Goal: Task Accomplishment & Management: Use online tool/utility

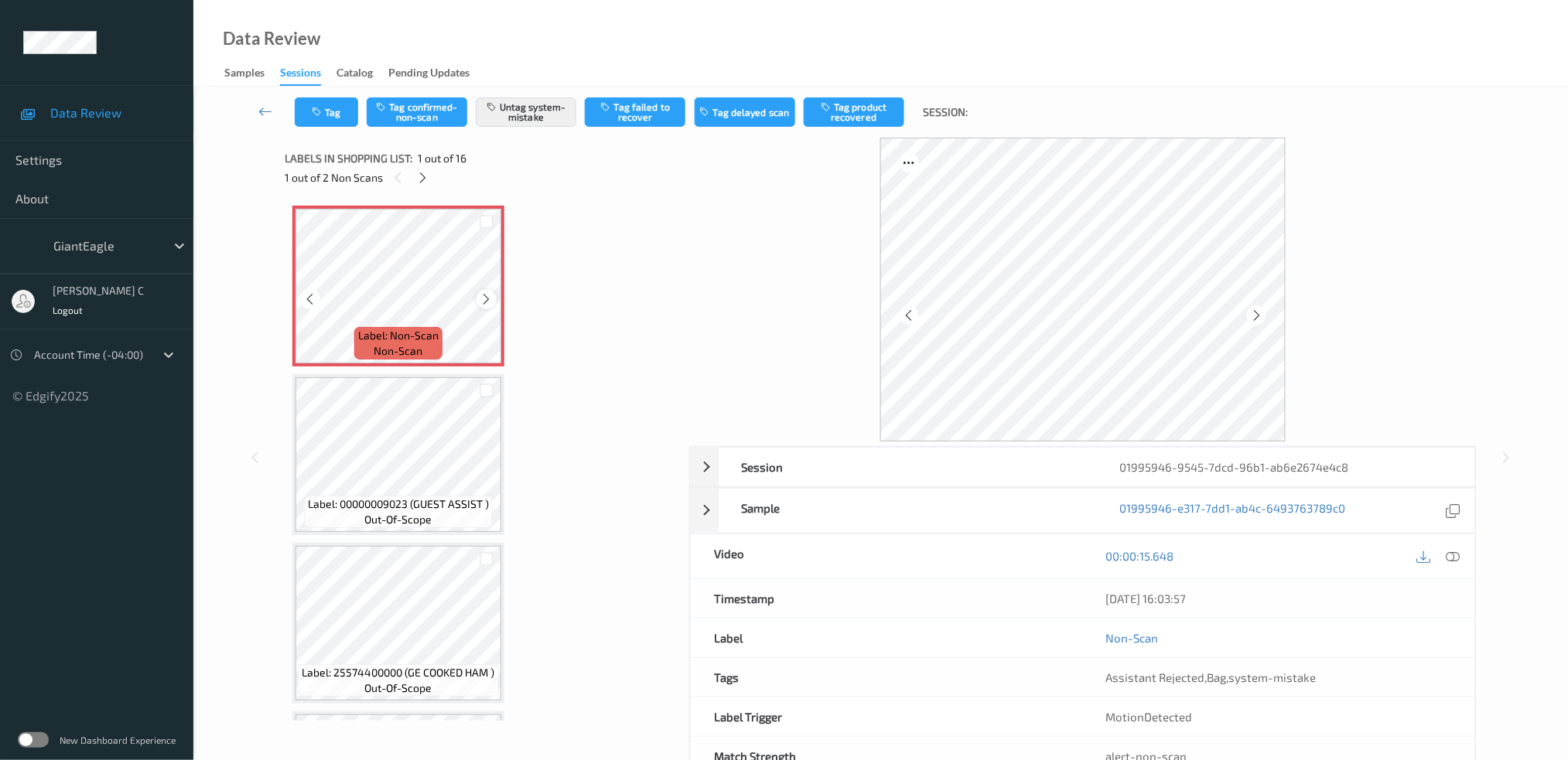
click at [478, 296] on div at bounding box center [485, 299] width 19 height 19
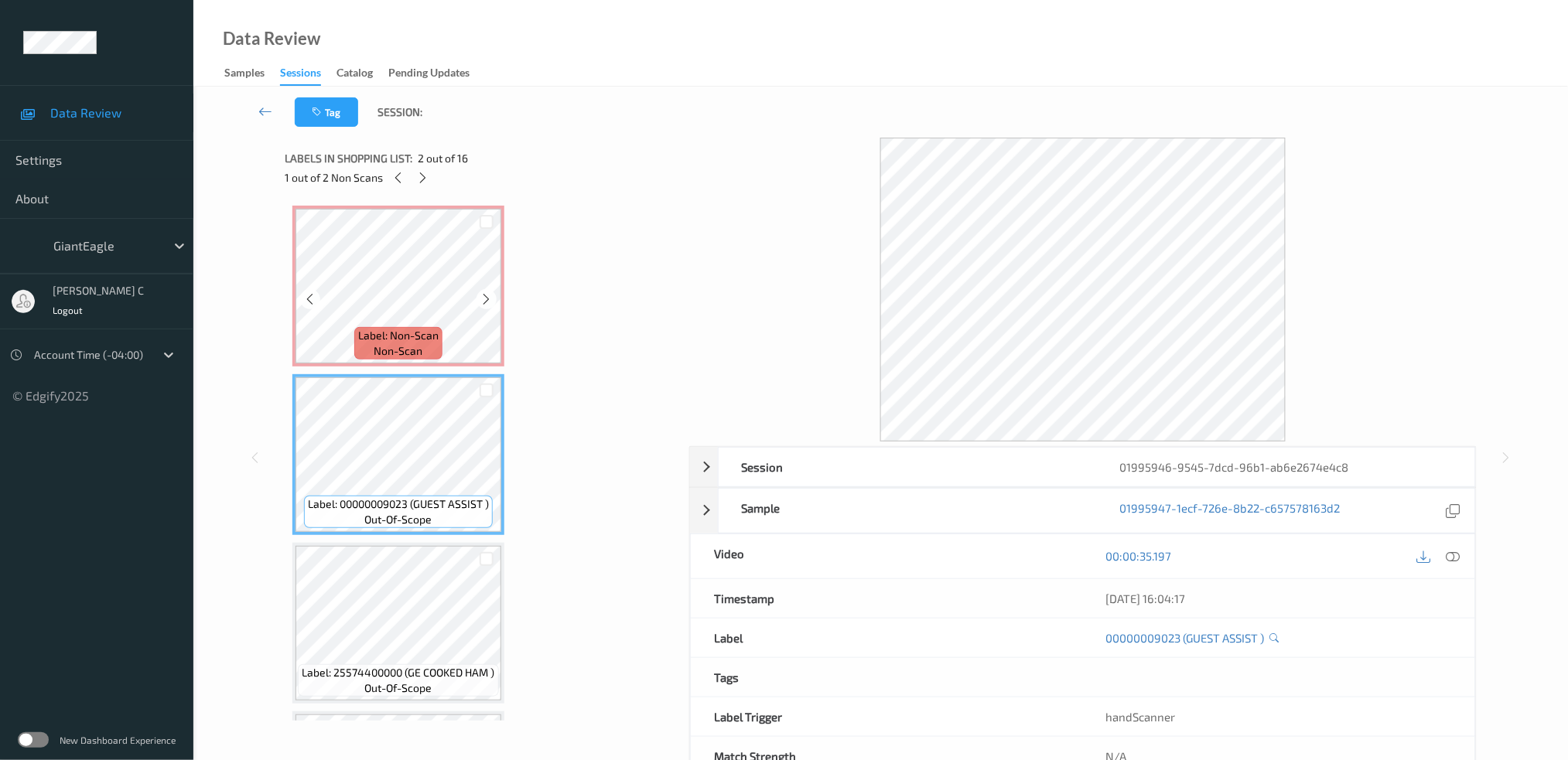
click at [406, 332] on span "Label: Non-Scan" at bounding box center [398, 335] width 80 height 15
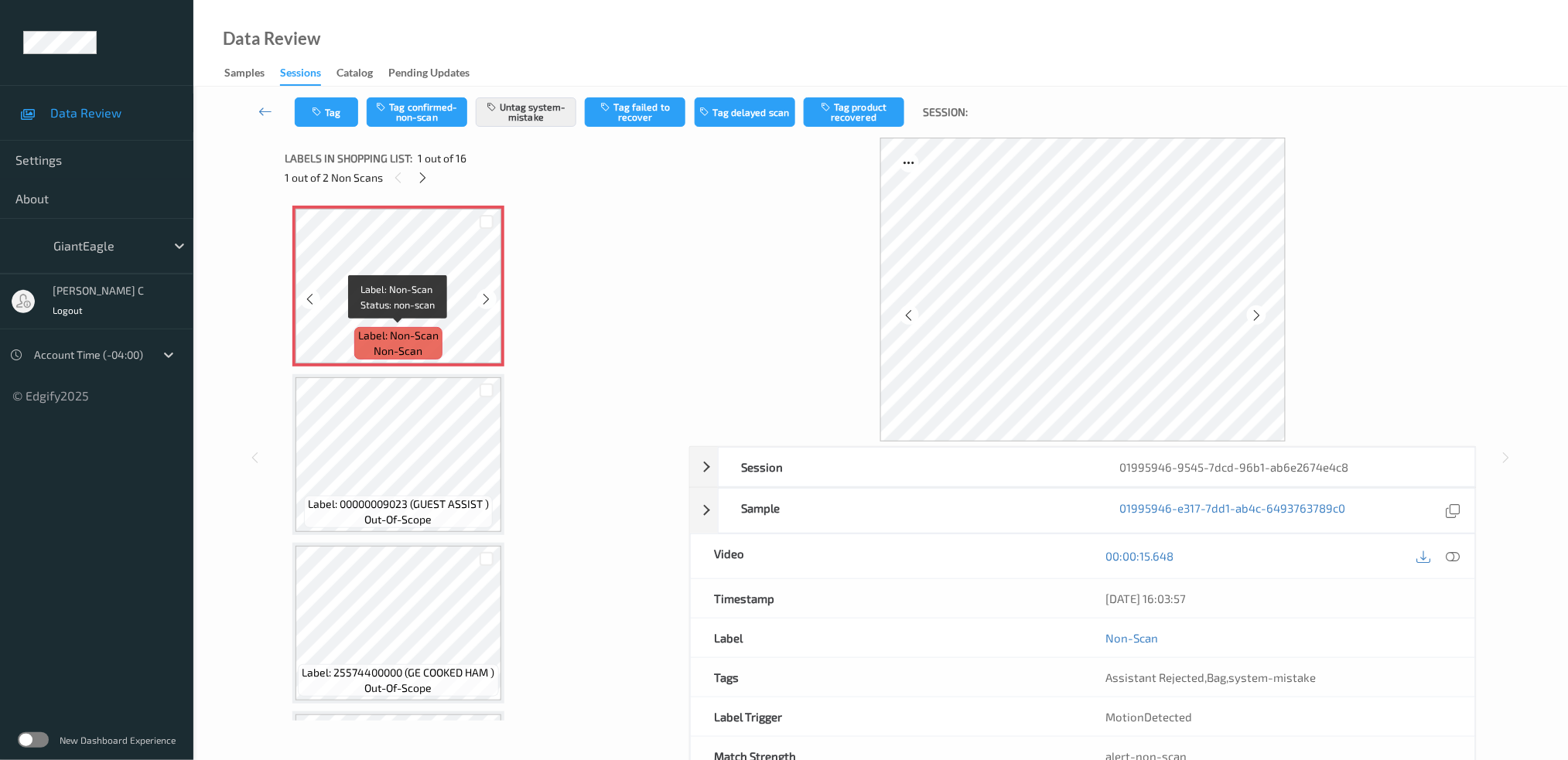
click at [406, 332] on span "Label: Non-Scan" at bounding box center [398, 335] width 80 height 15
click at [481, 295] on icon at bounding box center [487, 299] width 13 height 14
click at [484, 298] on icon at bounding box center [487, 299] width 13 height 14
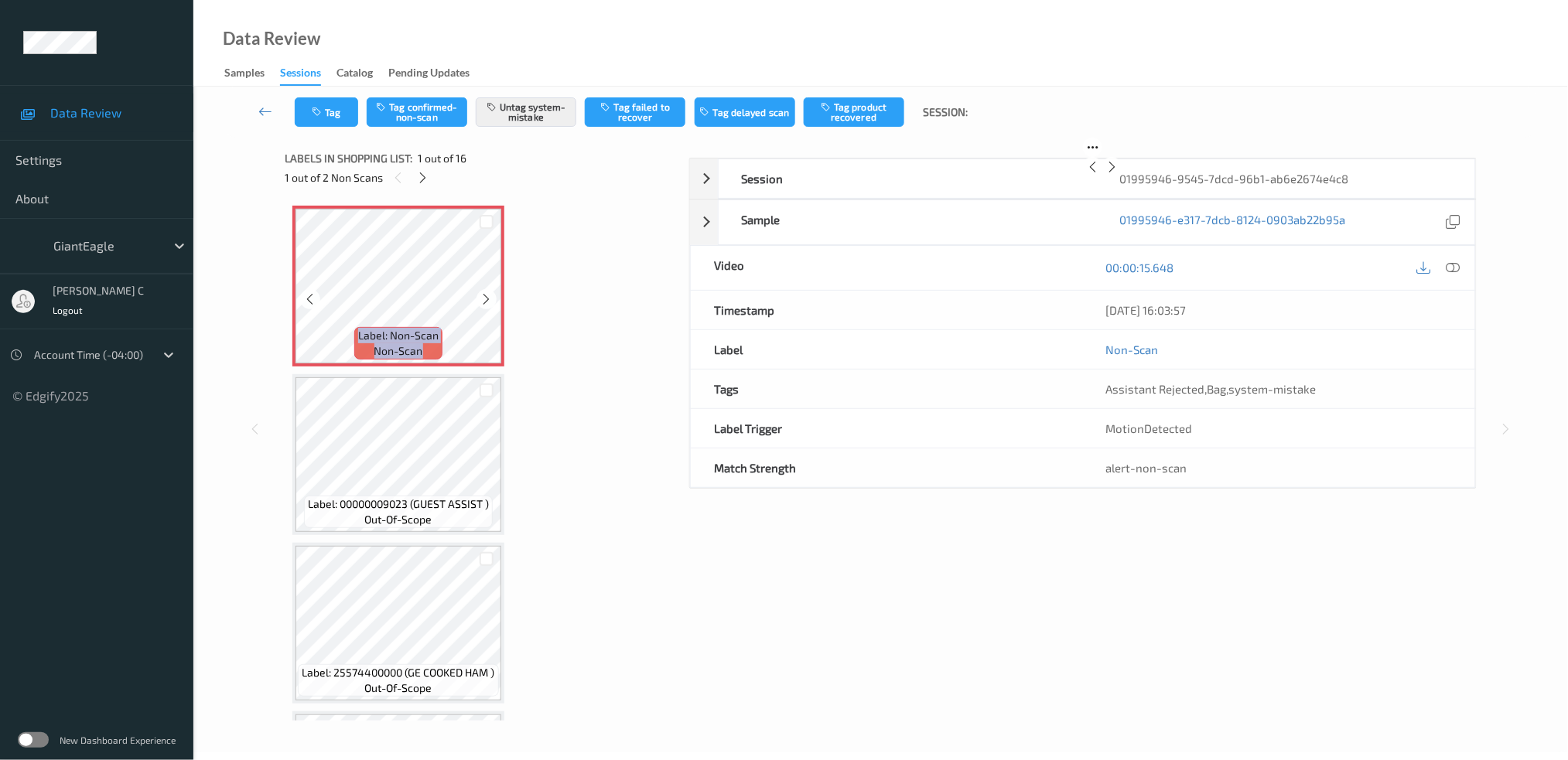
click at [484, 298] on icon at bounding box center [487, 299] width 13 height 14
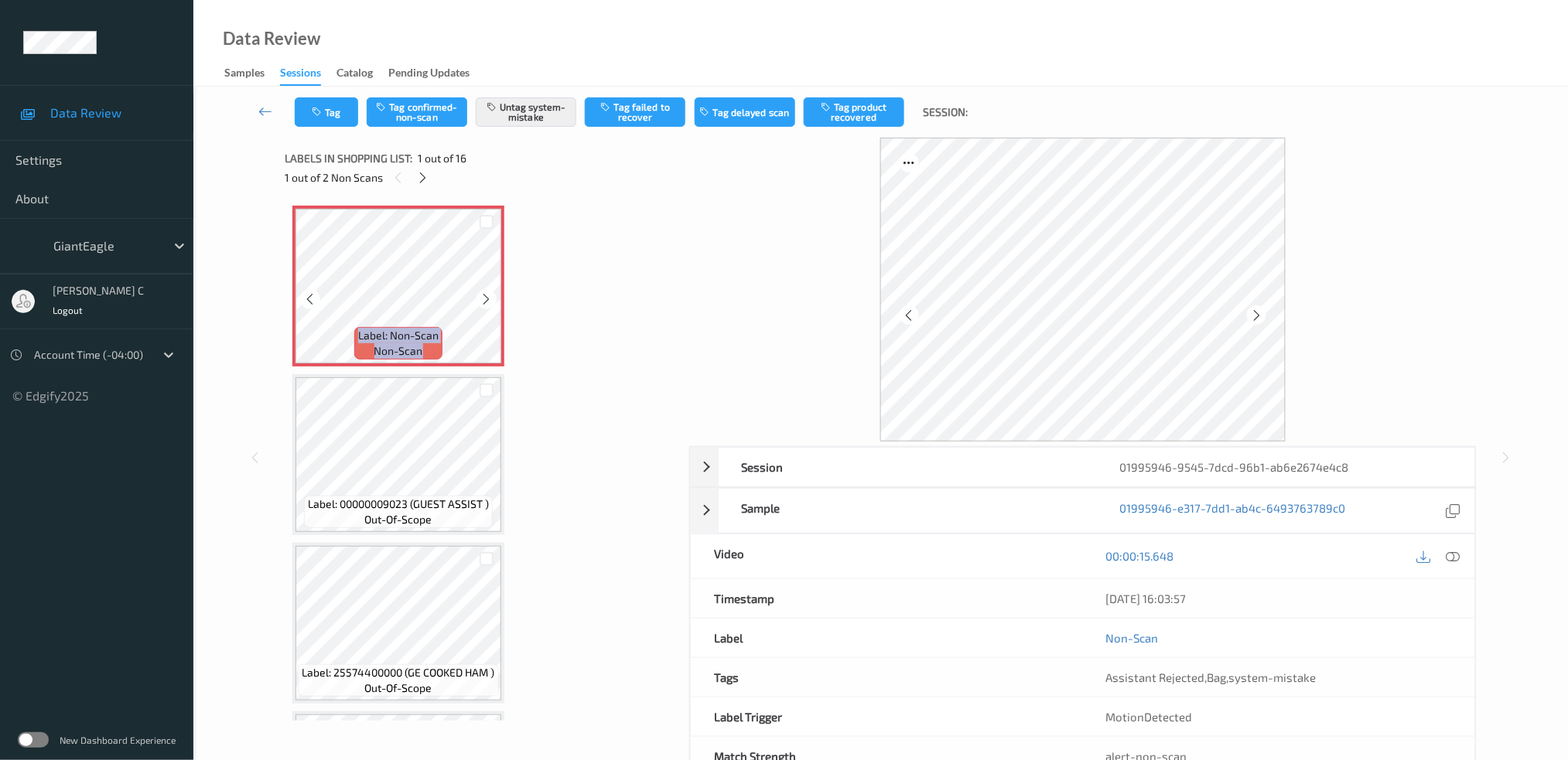
click at [484, 298] on icon at bounding box center [487, 299] width 13 height 14
click at [421, 177] on icon at bounding box center [423, 177] width 13 height 14
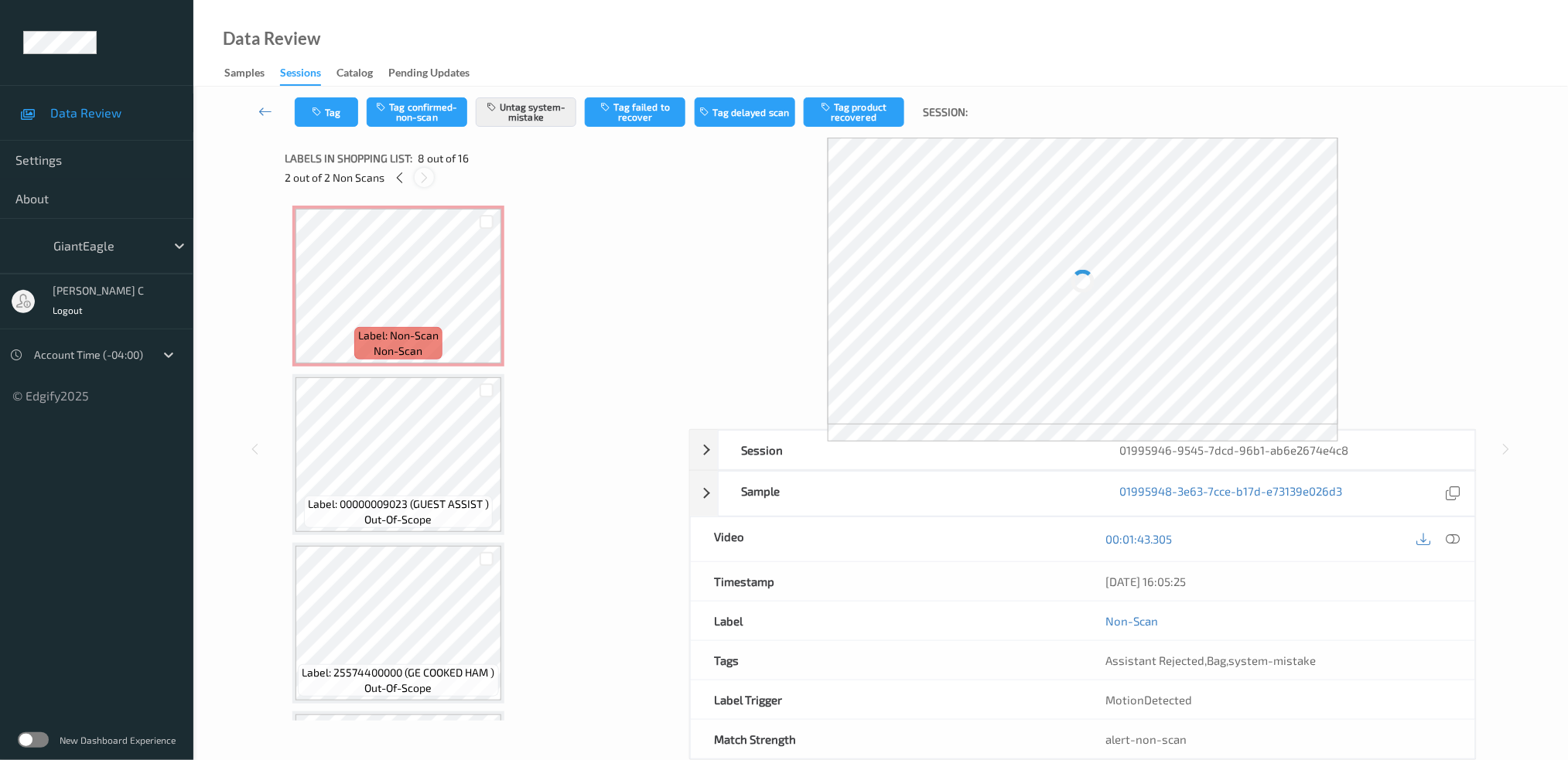
scroll to position [1011, 0]
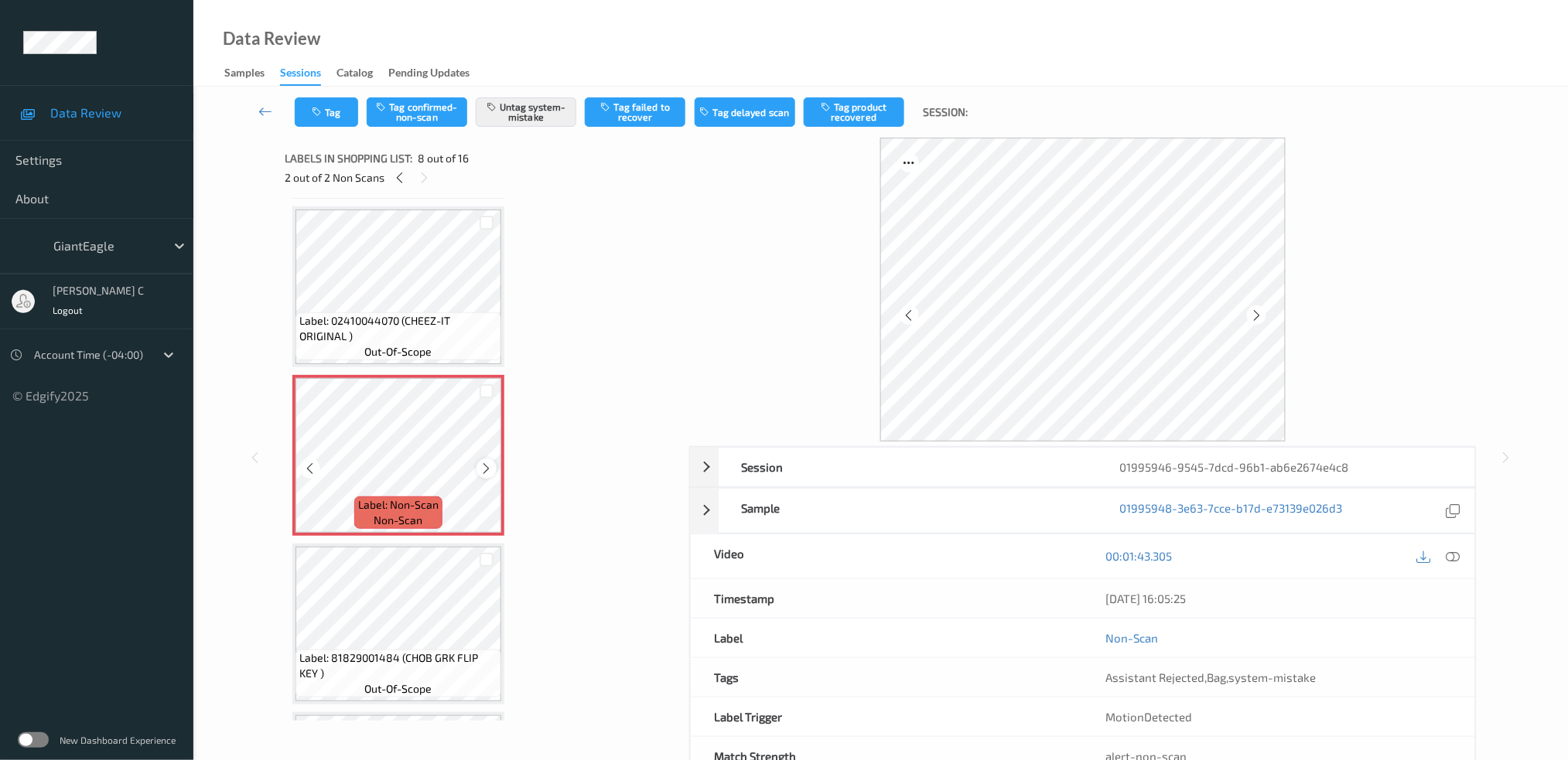
click at [489, 461] on icon at bounding box center [487, 468] width 13 height 14
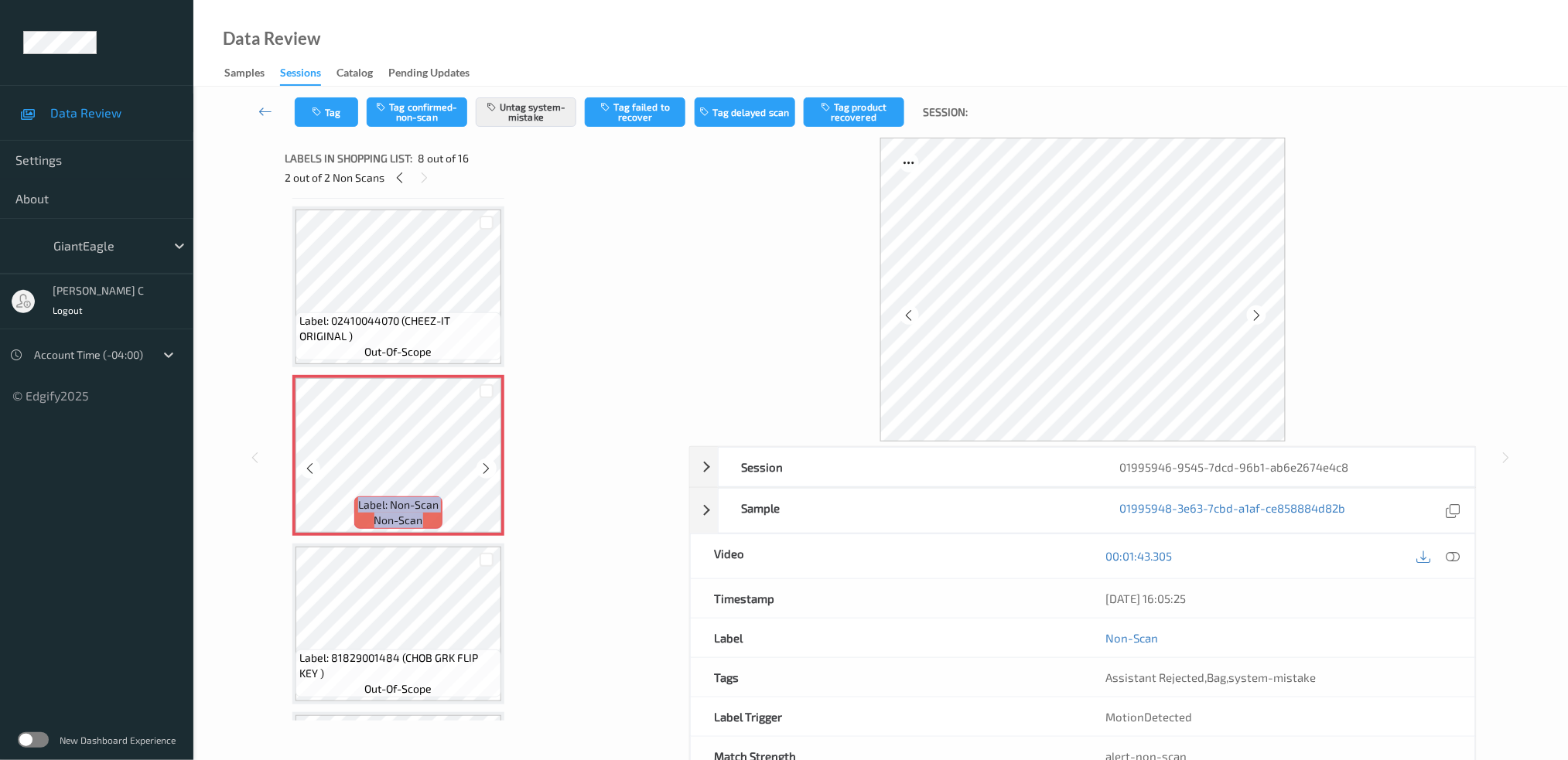
click at [489, 461] on icon at bounding box center [487, 468] width 13 height 14
